Goal: Check status: Check status

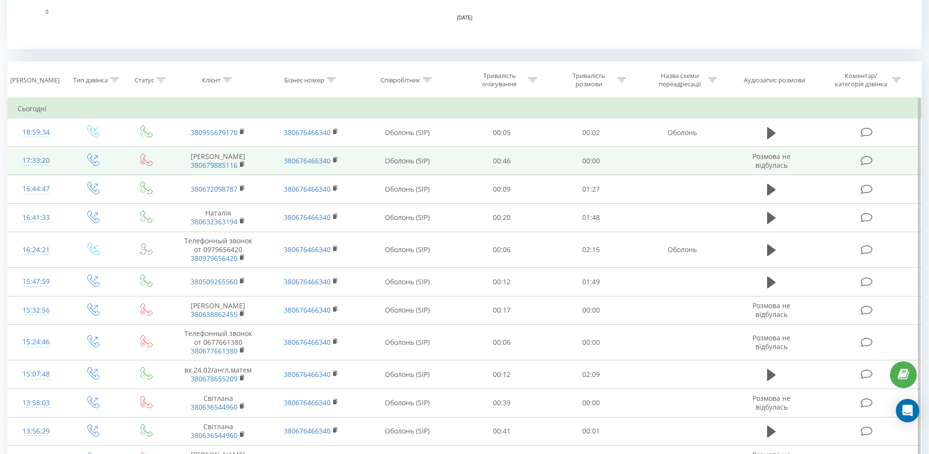
scroll to position [390, 0]
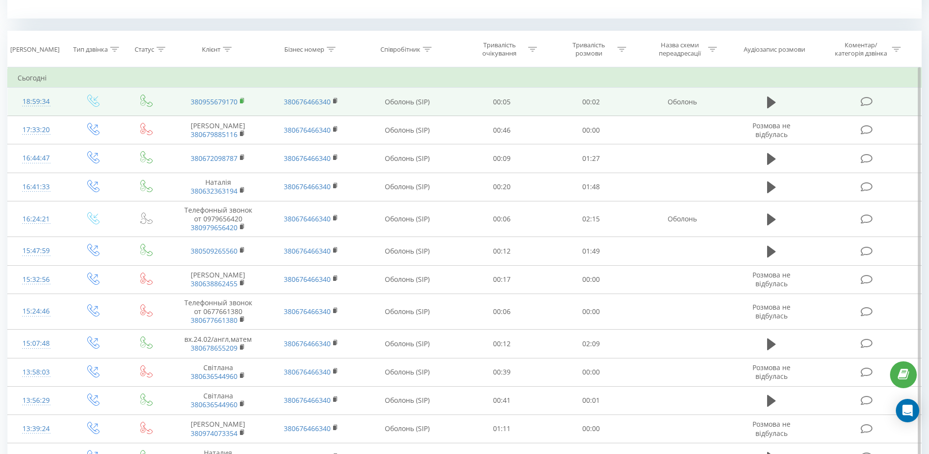
click at [242, 98] on icon at bounding box center [242, 100] width 3 height 4
